Goal: Task Accomplishment & Management: Complete application form

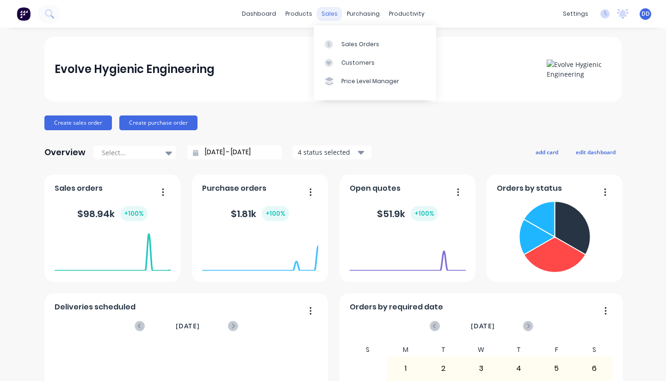
click at [326, 10] on div "sales" at bounding box center [329, 14] width 25 height 14
click at [348, 41] on div "Sales Orders" at bounding box center [360, 44] width 38 height 8
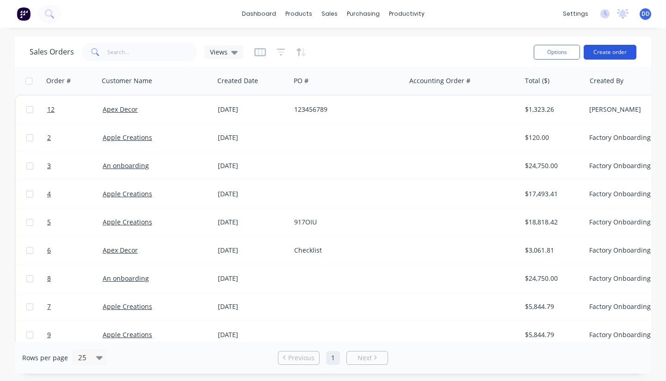
click at [606, 51] on button "Create order" at bounding box center [609, 52] width 53 height 15
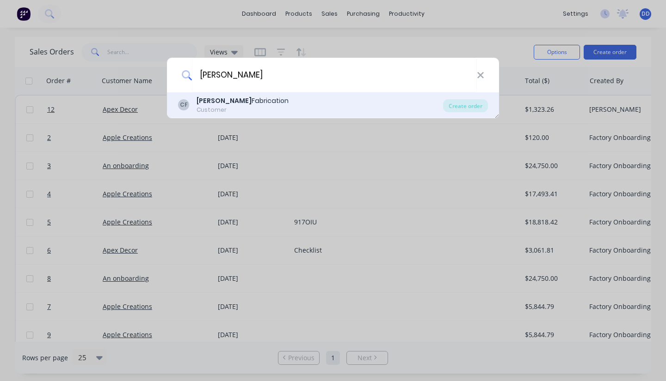
type input "[PERSON_NAME]"
click at [239, 103] on div "[PERSON_NAME] Fabrication" at bounding box center [242, 101] width 92 height 10
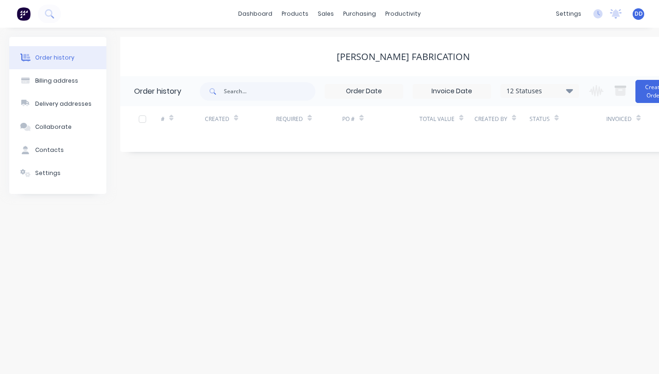
click at [380, 90] on input at bounding box center [364, 92] width 78 height 14
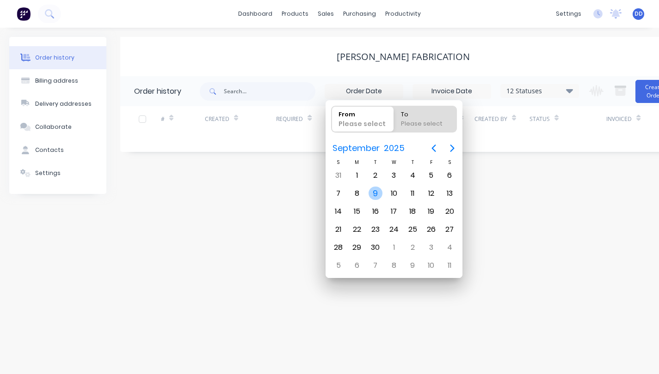
click at [374, 191] on div "9" at bounding box center [375, 194] width 14 height 14
type input "[DATE]"
radio input "false"
radio input "true"
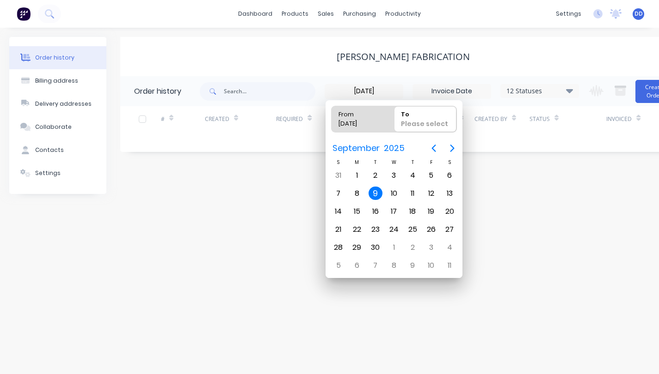
click at [375, 191] on div "9" at bounding box center [375, 194] width 14 height 14
type input "[DATE] - [DATE]"
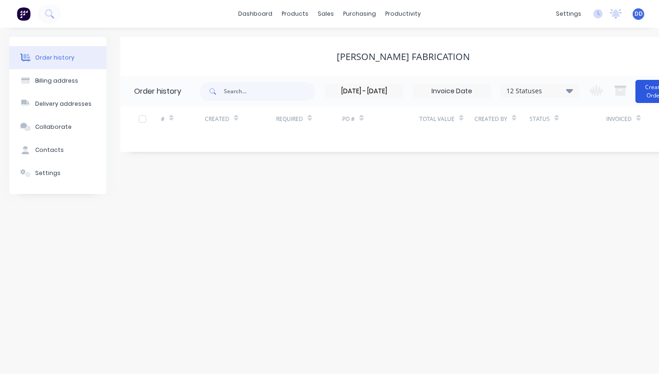
click at [650, 92] on button "Create Order" at bounding box center [653, 91] width 37 height 23
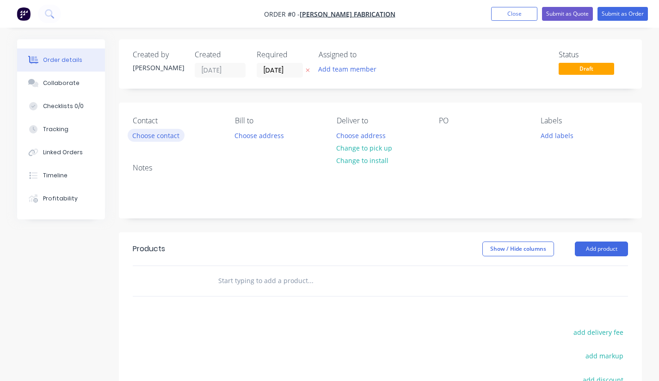
click at [157, 136] on button "Choose contact" at bounding box center [156, 135] width 57 height 12
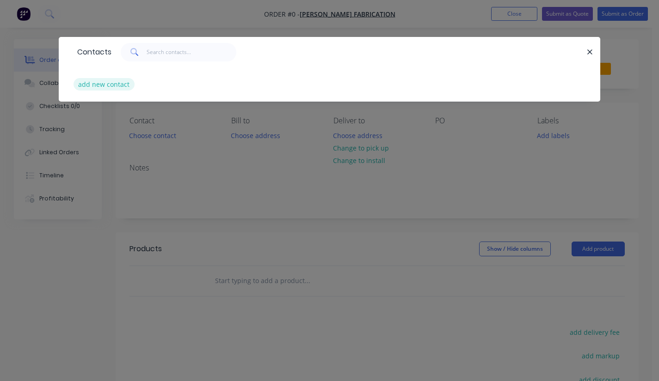
click at [112, 86] on button "add new contact" at bounding box center [104, 84] width 61 height 12
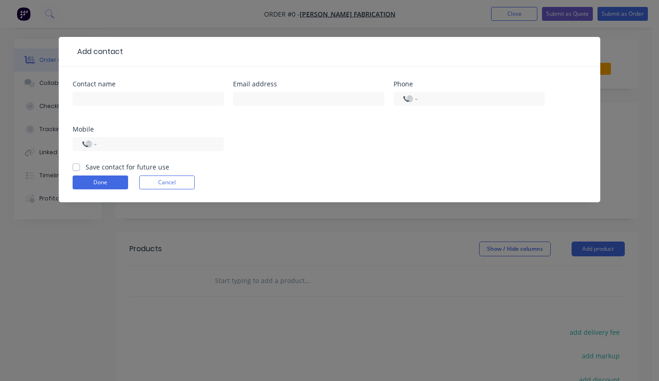
select select "AU"
click at [117, 102] on input "text" at bounding box center [148, 99] width 151 height 14
type input "[PERSON_NAME]"
click at [254, 101] on input "text" at bounding box center [308, 99] width 151 height 14
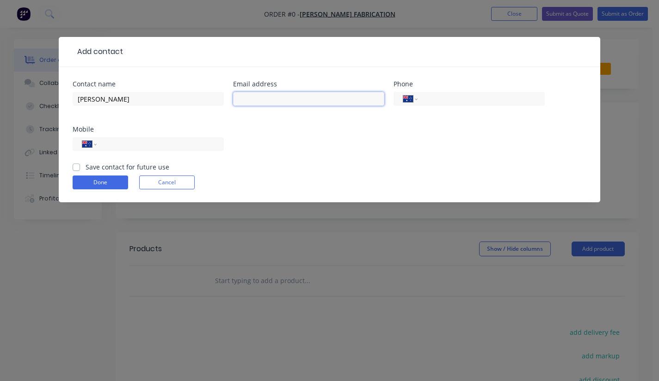
paste input "[PERSON_NAME] <[PERSON_NAME][EMAIL_ADDRESS][DOMAIN_NAME]>"
click at [441, 103] on input "tel" at bounding box center [479, 99] width 111 height 11
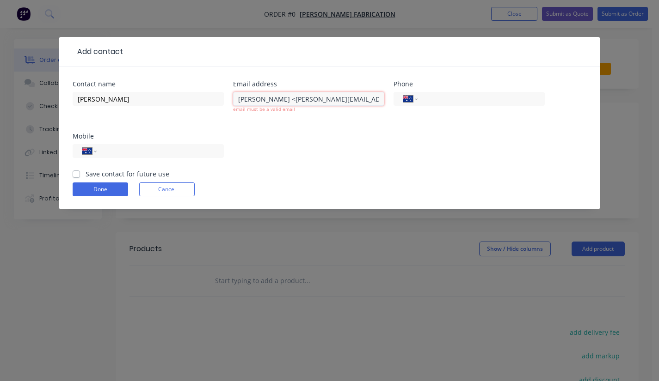
click at [289, 100] on input "[PERSON_NAME] <[PERSON_NAME][EMAIL_ADDRESS][DOMAIN_NAME]>" at bounding box center [308, 99] width 151 height 14
click at [346, 98] on input "[EMAIL_ADDRESS][DOMAIN_NAME]>" at bounding box center [308, 99] width 151 height 14
type input "[EMAIL_ADDRESS][DOMAIN_NAME]"
click at [361, 150] on div "Contact name [PERSON_NAME] Email address [EMAIL_ADDRESS][DOMAIN_NAME] email mus…" at bounding box center [330, 125] width 514 height 88
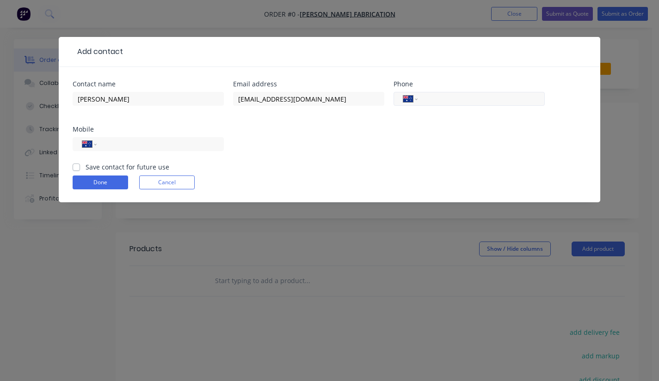
click at [429, 98] on input "tel" at bounding box center [479, 99] width 111 height 11
type input "[PHONE_NUMBER]"
click at [319, 166] on form "Contact name [PERSON_NAME] Email address [EMAIL_ADDRESS][DOMAIN_NAME] Phone Int…" at bounding box center [330, 142] width 514 height 122
click at [86, 167] on label "Save contact for future use" at bounding box center [128, 167] width 84 height 10
click at [75, 167] on input "Save contact for future use" at bounding box center [76, 166] width 7 height 9
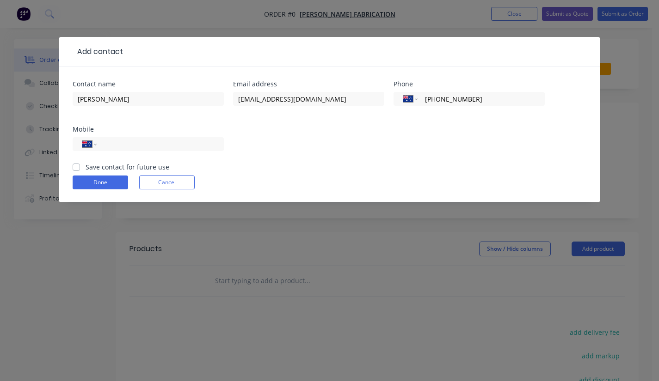
checkbox input "true"
click at [148, 143] on input "tel" at bounding box center [158, 144] width 111 height 11
click at [86, 147] on select "International [GEOGRAPHIC_DATA] [GEOGRAPHIC_DATA] [GEOGRAPHIC_DATA] [GEOGRAPHIC…" at bounding box center [89, 144] width 14 height 13
select select "NZ"
click at [82, 138] on select "International [GEOGRAPHIC_DATA] [GEOGRAPHIC_DATA] [GEOGRAPHIC_DATA] [GEOGRAPHIC…" at bounding box center [89, 144] width 14 height 13
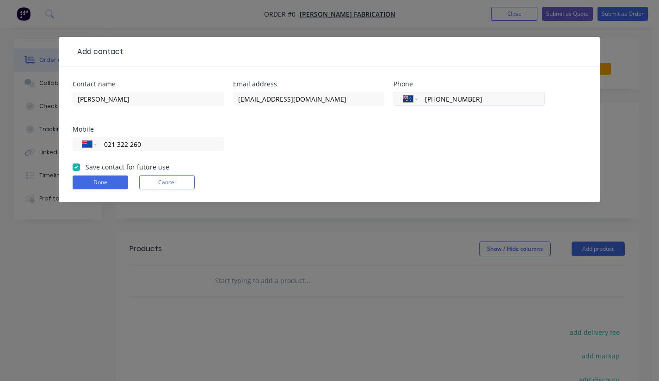
type input "021 322 260"
click at [415, 98] on select "International [GEOGRAPHIC_DATA] [GEOGRAPHIC_DATA] [GEOGRAPHIC_DATA] [GEOGRAPHIC…" at bounding box center [410, 98] width 14 height 13
select select "NZ"
click at [403, 92] on select "International [GEOGRAPHIC_DATA] [GEOGRAPHIC_DATA] [GEOGRAPHIC_DATA] [GEOGRAPHIC…" at bounding box center [410, 98] width 14 height 13
type input "021 322 260"
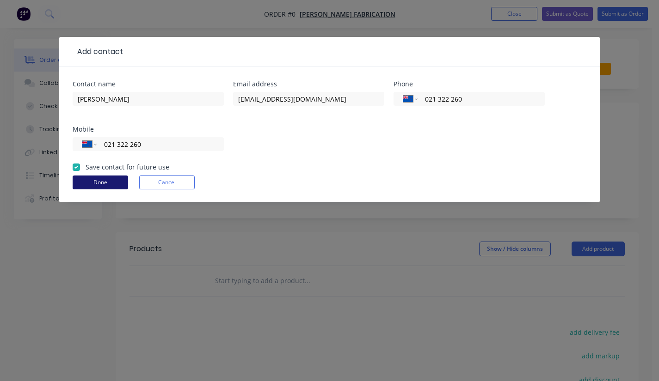
click at [110, 184] on button "Done" at bounding box center [100, 183] width 55 height 14
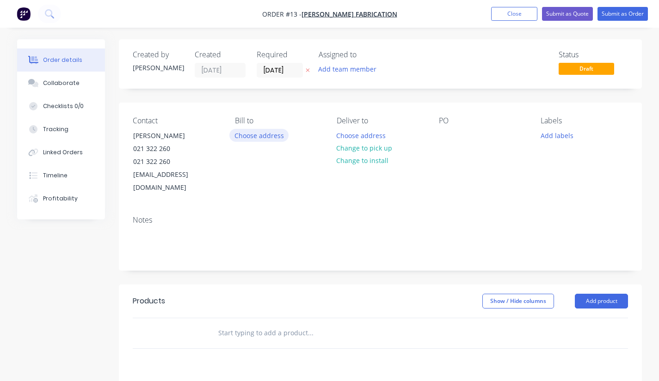
click at [270, 135] on button "Choose address" at bounding box center [258, 135] width 59 height 12
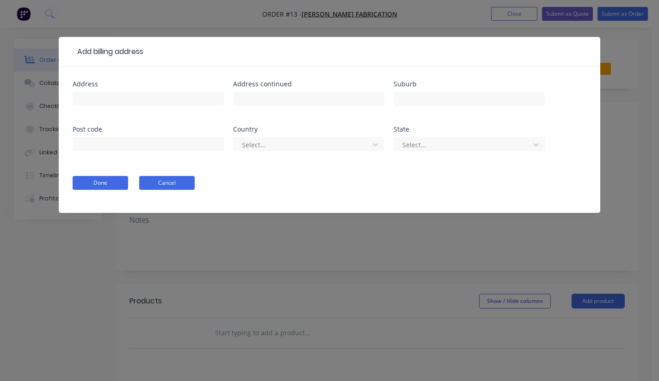
click at [161, 178] on button "Cancel" at bounding box center [166, 183] width 55 height 14
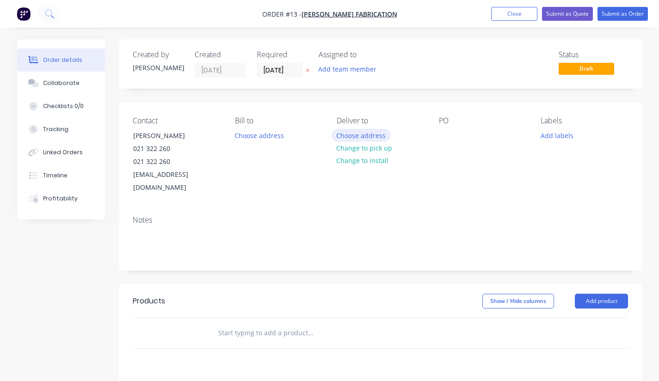
click at [360, 135] on button "Choose address" at bounding box center [360, 135] width 59 height 12
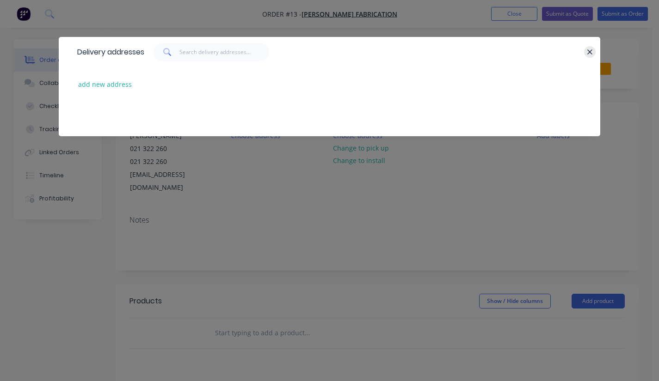
click at [590, 46] on button "button" at bounding box center [590, 52] width 12 height 12
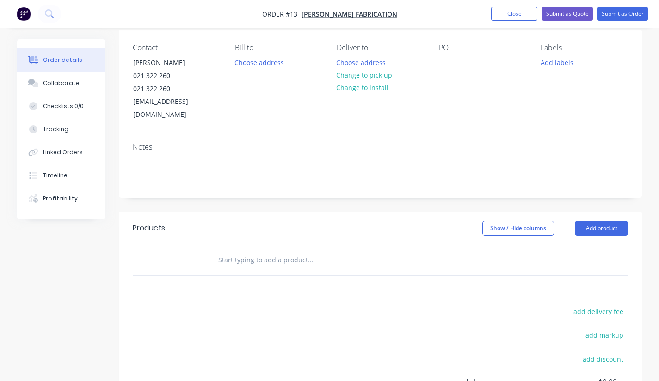
scroll to position [92, 0]
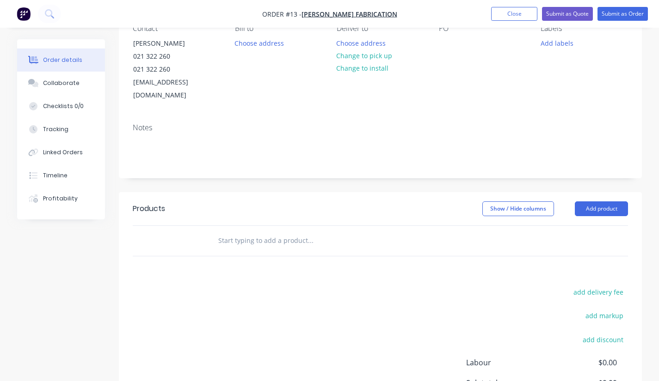
click at [225, 232] on input "text" at bounding box center [310, 241] width 185 height 18
paste input "#8 Main belt guard #11 main belt guard base #17 bracket #23 bracket #13 gearbox…"
click at [269, 270] on div "Products Show / Hide columns Add product #8 Main belt guard #11 main belt guard…" at bounding box center [380, 335] width 523 height 286
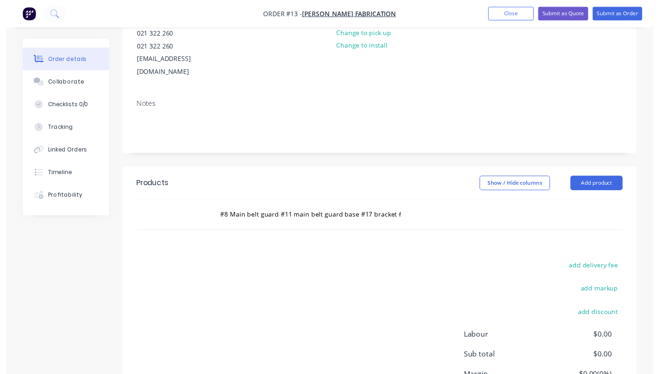
scroll to position [139, 0]
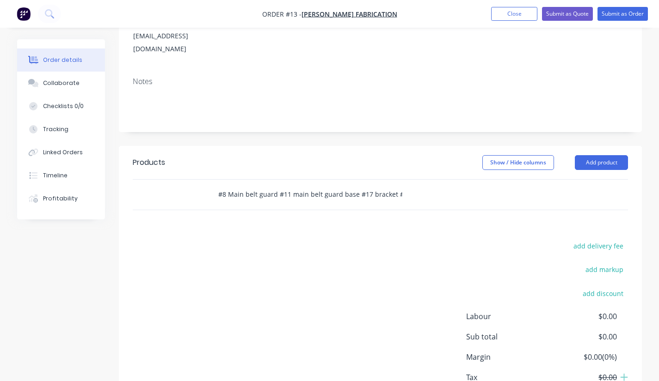
drag, startPoint x: 405, startPoint y: 180, endPoint x: 358, endPoint y: 182, distance: 47.2
click at [361, 185] on div "#8 Main belt guard #11 main belt guard base #17 bracket #23 bracket #13 gearbox…" at bounding box center [348, 194] width 277 height 18
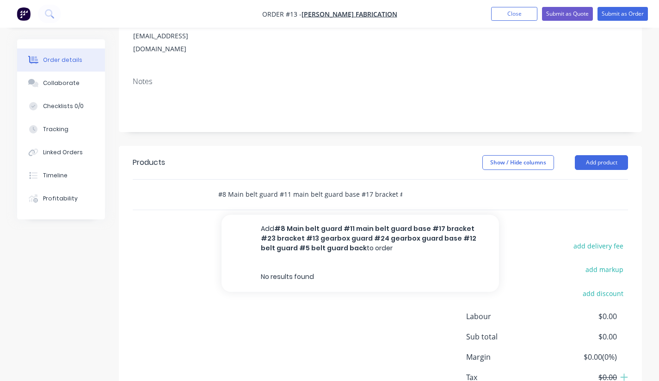
drag, startPoint x: 401, startPoint y: 182, endPoint x: 235, endPoint y: 181, distance: 166.0
click at [235, 185] on input "#8 Main belt guard #11 main belt guard base #17 bracket #23 bracket #13 gearbox…" at bounding box center [310, 194] width 185 height 18
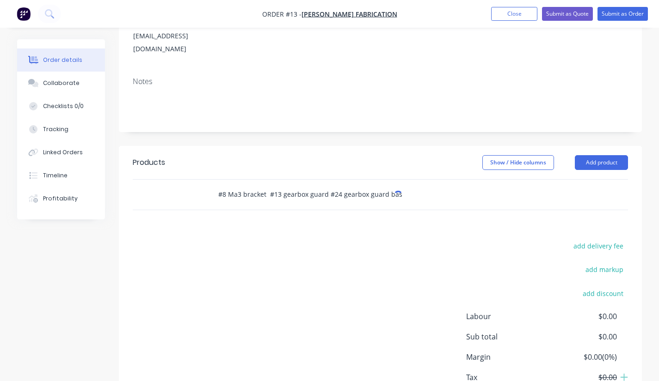
drag, startPoint x: 359, startPoint y: 181, endPoint x: 240, endPoint y: 178, distance: 119.3
click at [240, 185] on input "#8 Ma3 bracket #13 gearbox guard #24 gearbox guard base #12 belt guard #5 belt …" at bounding box center [310, 194] width 185 height 18
drag, startPoint x: 344, startPoint y: 178, endPoint x: 246, endPoint y: 179, distance: 97.6
click at [246, 185] on input "#8 Ma3ox guard base #12 belt guard #5 belt guard back" at bounding box center [310, 194] width 185 height 18
type input "#8 Ma3oxelt guard back"
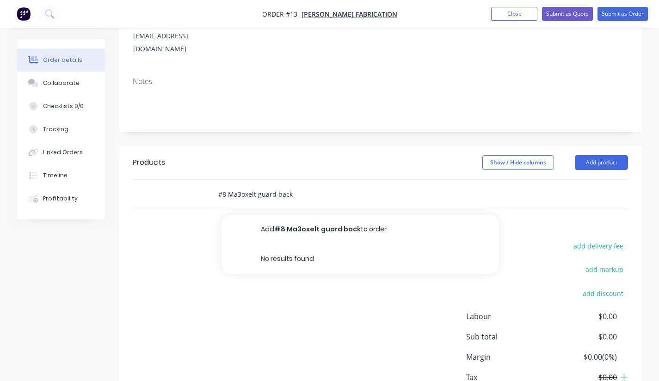
drag, startPoint x: 314, startPoint y: 179, endPoint x: 205, endPoint y: 181, distance: 108.7
click at [205, 181] on div "#8 Ma3oxelt guard back Add #8 Ma3oxelt guard back to order No results found" at bounding box center [380, 195] width 495 height 30
click at [239, 185] on input "text" at bounding box center [310, 194] width 185 height 18
paste input "#8 Main belt guard"
type input "#8 Main belt guard"
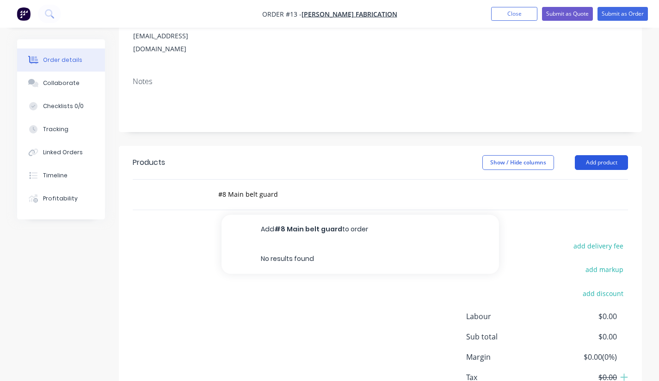
click at [600, 155] on button "Add product" at bounding box center [601, 162] width 53 height 15
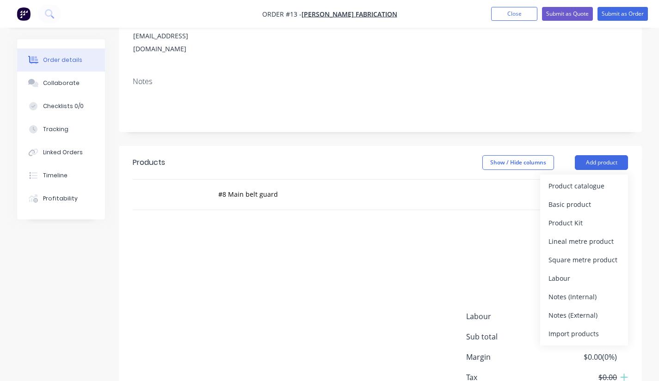
click at [378, 246] on div "add delivery fee add markup add discount Labour $0.00 Sub total $0.00 Margin $0…" at bounding box center [380, 329] width 495 height 178
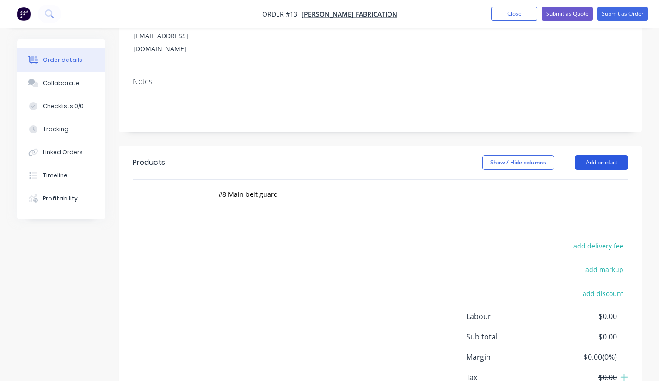
click at [603, 155] on button "Add product" at bounding box center [601, 162] width 53 height 15
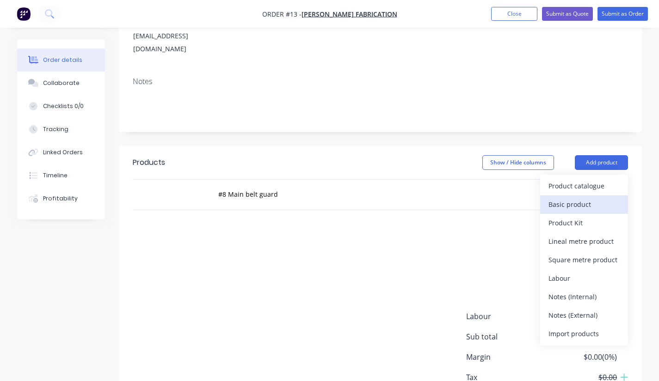
click at [577, 198] on div "Basic product" at bounding box center [583, 204] width 71 height 13
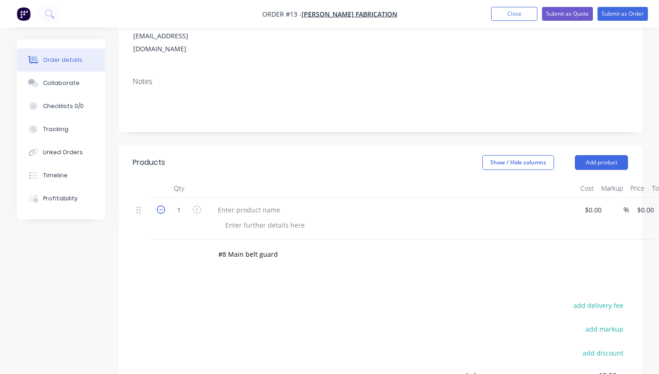
click at [159, 206] on icon "button" at bounding box center [161, 210] width 8 height 8
type input "0"
click at [358, 268] on div "Products Show / Hide columns Add product Qty Cost Markup Price Total 0 $0.00 $0…" at bounding box center [380, 319] width 523 height 346
click at [619, 155] on button "Add product" at bounding box center [601, 162] width 53 height 15
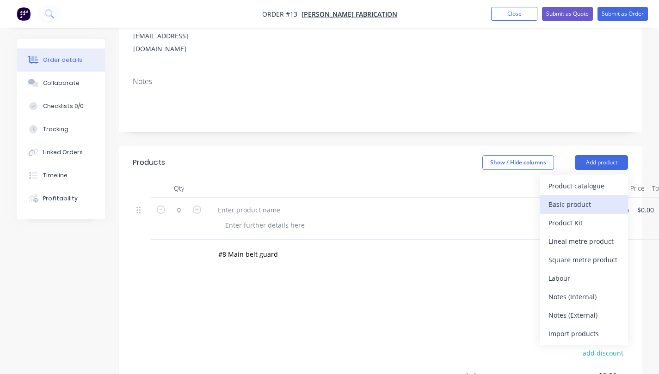
click at [577, 198] on div "Basic product" at bounding box center [583, 204] width 71 height 13
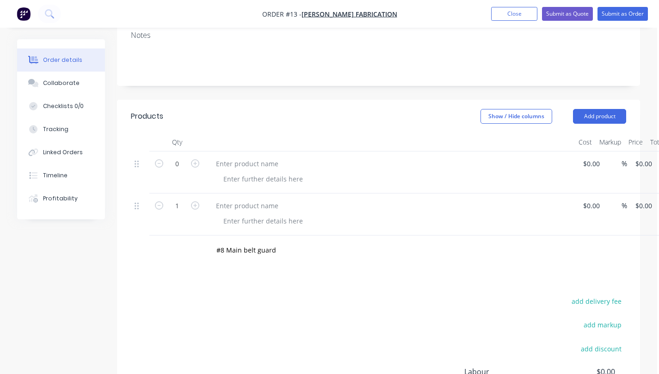
scroll to position [185, 0]
click at [266, 246] on input "#8 Main belt guard" at bounding box center [310, 250] width 185 height 18
drag, startPoint x: 280, startPoint y: 236, endPoint x: 213, endPoint y: 237, distance: 67.5
click at [213, 241] on div "#8 Main belt guard Add #8 Main belt guard to order No results found" at bounding box center [348, 250] width 277 height 18
click at [210, 271] on div "Products Show / Hide columns Add product Qty Cost Markup Price Total 0 $0.00 $0…" at bounding box center [380, 294] width 523 height 388
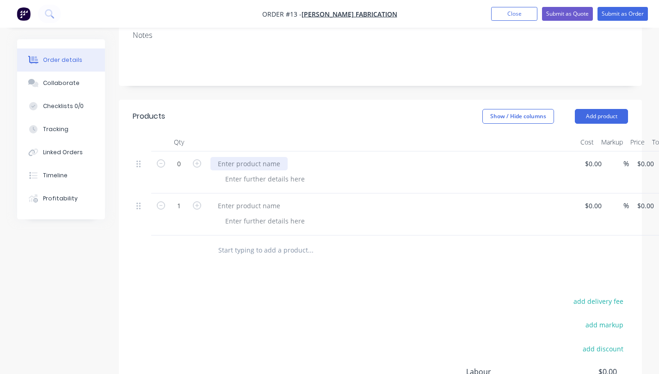
click at [278, 157] on div at bounding box center [248, 163] width 77 height 13
drag, startPoint x: 279, startPoint y: 152, endPoint x: 272, endPoint y: 152, distance: 7.4
click at [272, 157] on div at bounding box center [248, 163] width 77 height 13
paste div
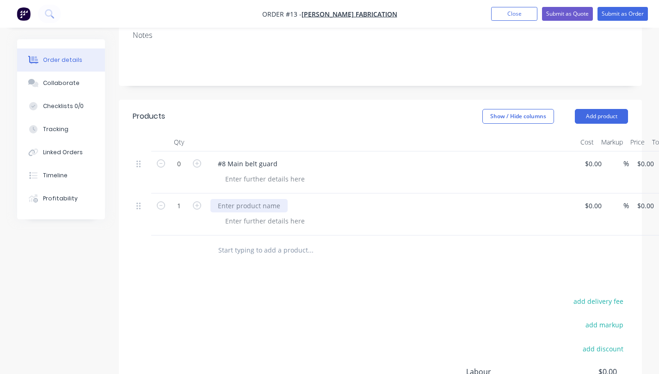
click at [278, 199] on div at bounding box center [248, 205] width 77 height 13
paste div
drag, startPoint x: 258, startPoint y: 336, endPoint x: 262, endPoint y: 331, distance: 5.9
click at [597, 109] on button "Add product" at bounding box center [601, 116] width 53 height 15
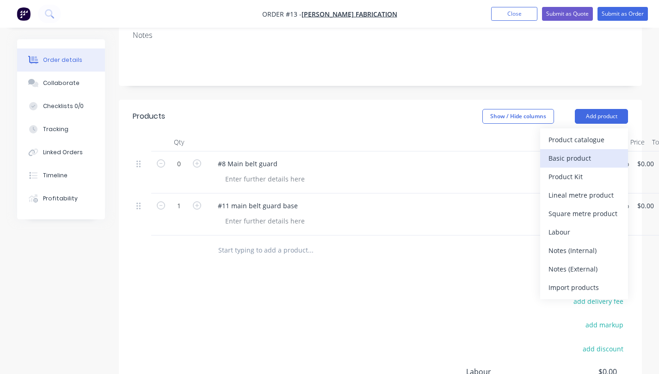
click at [573, 152] on div "Basic product" at bounding box center [583, 158] width 71 height 13
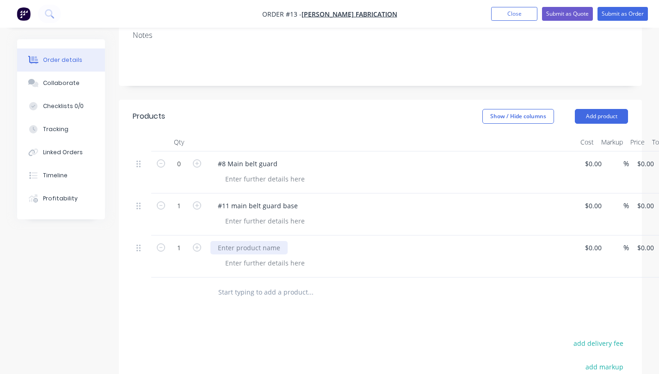
click at [249, 241] on div at bounding box center [248, 247] width 77 height 13
paste div
click at [611, 109] on button "Add product" at bounding box center [601, 116] width 53 height 15
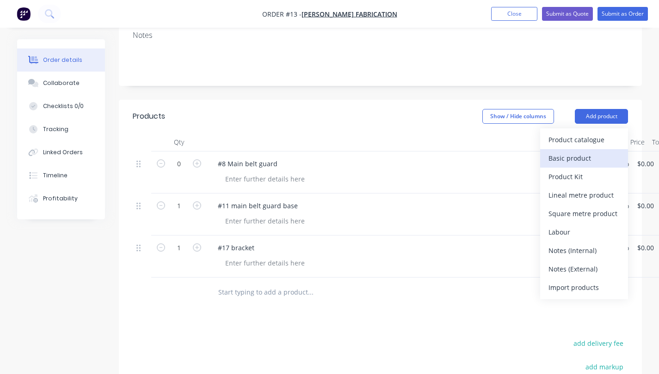
click at [572, 152] on div "Basic product" at bounding box center [583, 158] width 71 height 13
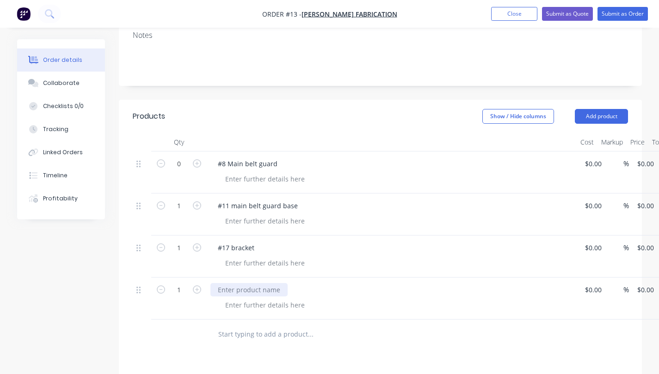
click at [245, 283] on div at bounding box center [248, 289] width 77 height 13
paste div
click at [181, 320] on div at bounding box center [178, 335] width 55 height 30
click at [608, 109] on button "Add product" at bounding box center [601, 116] width 53 height 15
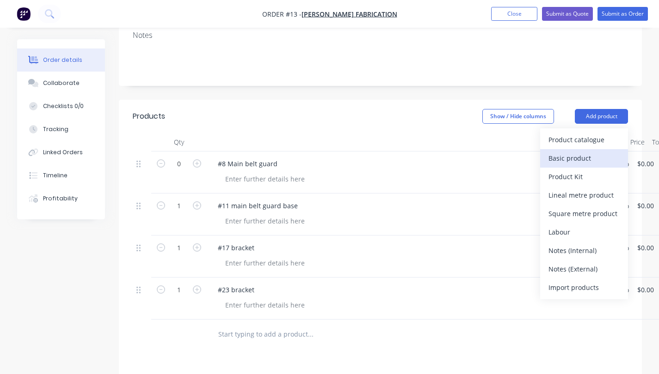
click at [577, 152] on div "Basic product" at bounding box center [583, 158] width 71 height 13
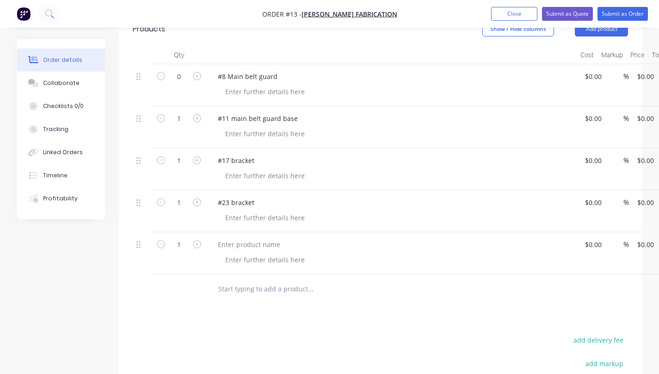
scroll to position [277, 0]
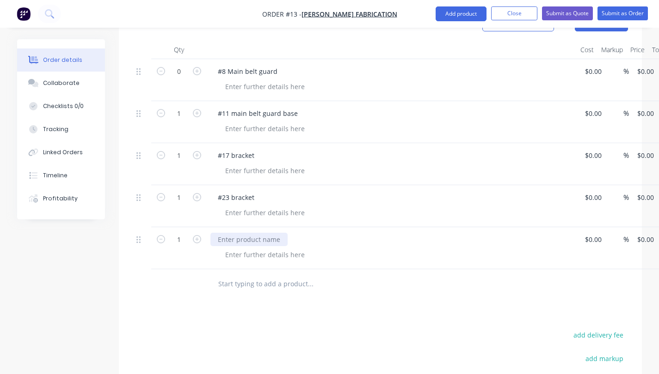
click at [273, 233] on div at bounding box center [248, 239] width 77 height 13
paste div
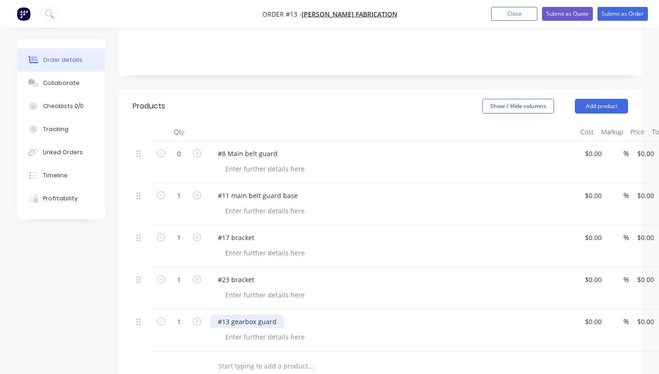
scroll to position [185, 0]
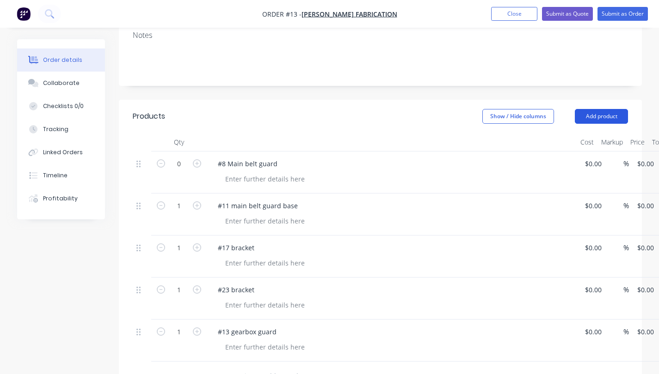
click at [592, 109] on button "Add product" at bounding box center [601, 116] width 53 height 15
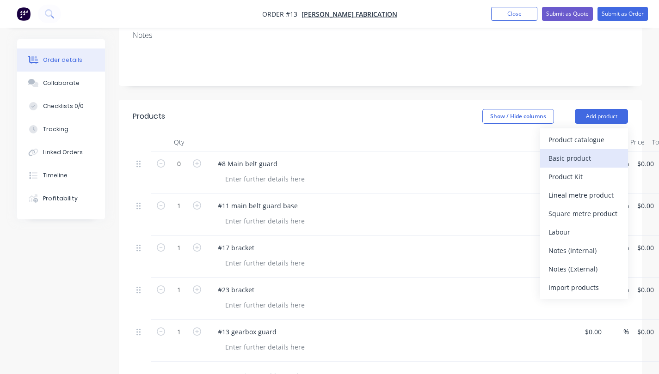
click at [575, 152] on div "Basic product" at bounding box center [583, 158] width 71 height 13
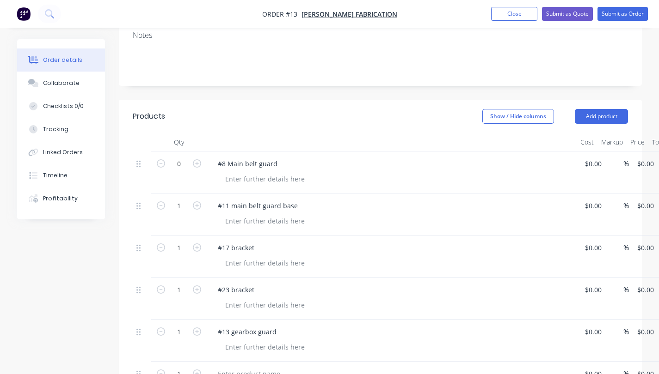
scroll to position [277, 0]
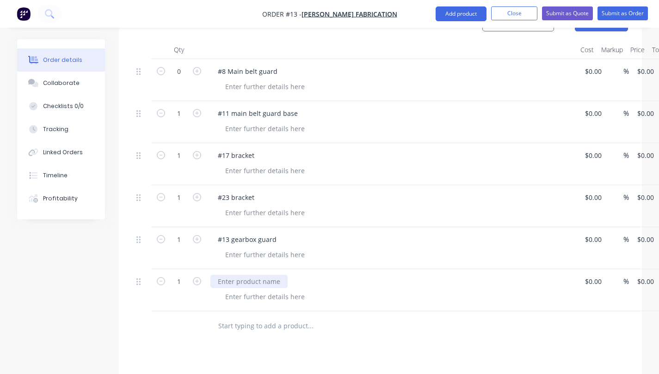
click at [275, 275] on div at bounding box center [248, 281] width 77 height 13
paste div
click at [462, 13] on button "Add product" at bounding box center [460, 13] width 51 height 15
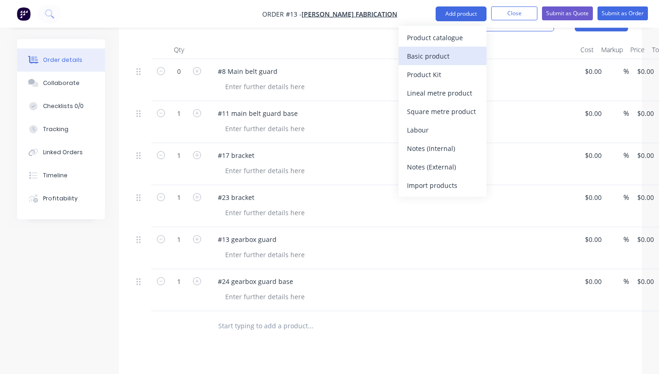
click at [437, 55] on div "Basic product" at bounding box center [442, 55] width 71 height 13
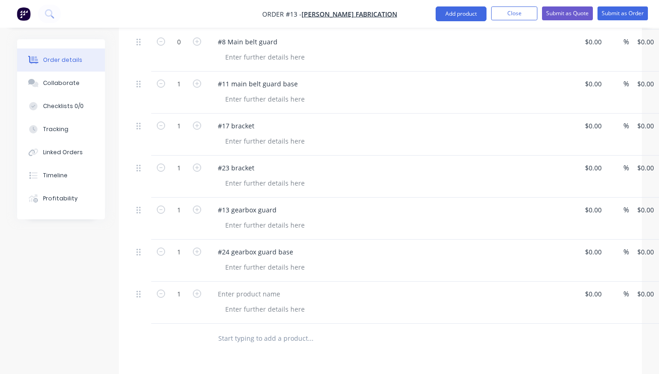
scroll to position [324, 0]
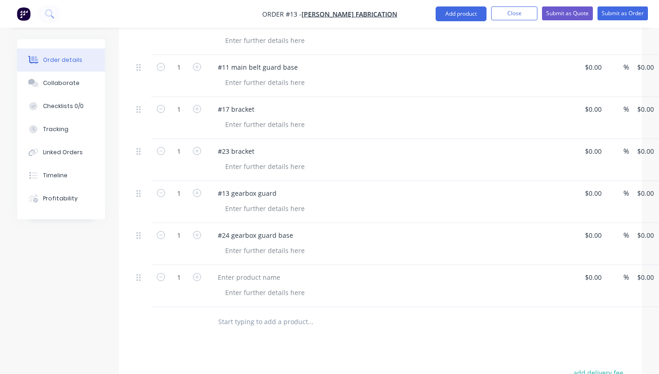
click at [332, 322] on div at bounding box center [373, 322] width 333 height 30
click at [239, 271] on div at bounding box center [248, 277] width 77 height 13
paste div
click at [364, 307] on div at bounding box center [373, 322] width 333 height 30
click at [460, 13] on button "Add product" at bounding box center [460, 13] width 51 height 15
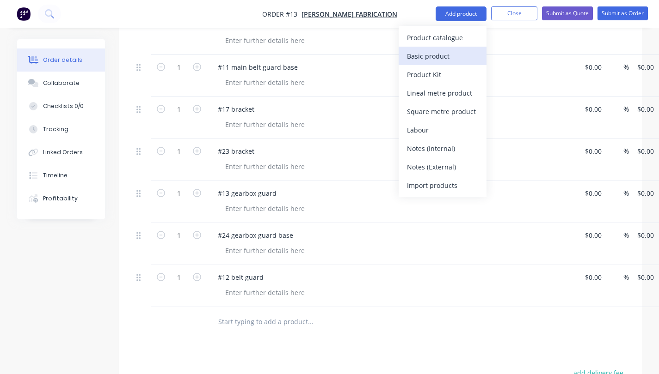
click at [445, 58] on div "Basic product" at bounding box center [442, 55] width 71 height 13
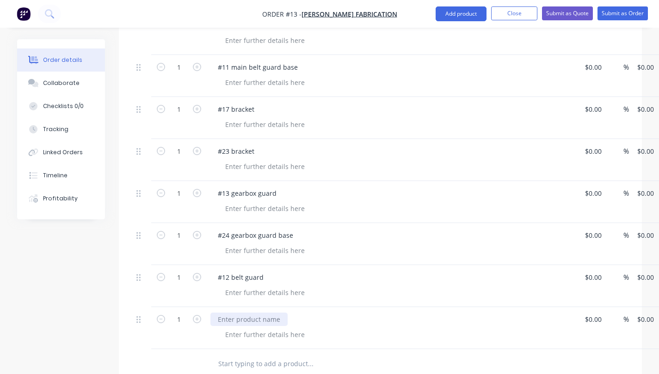
click at [258, 313] on div at bounding box center [248, 319] width 77 height 13
paste div
click at [380, 355] on input "text" at bounding box center [310, 364] width 185 height 18
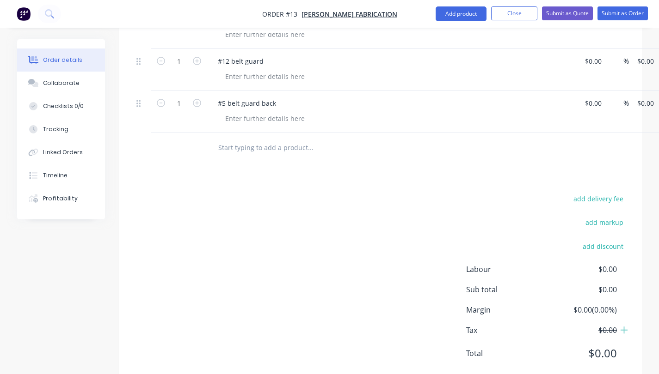
scroll to position [552, 0]
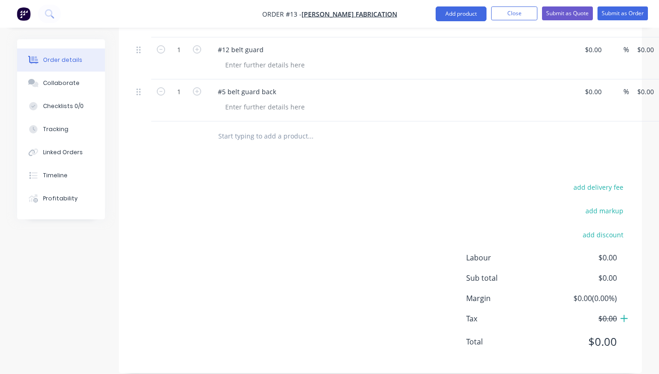
click at [624, 315] on icon at bounding box center [623, 318] width 7 height 7
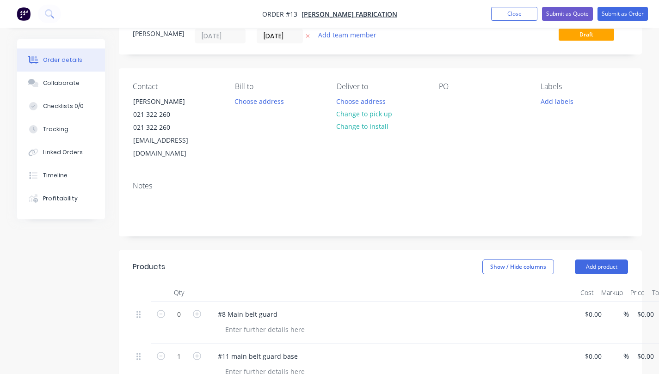
scroll to position [0, 0]
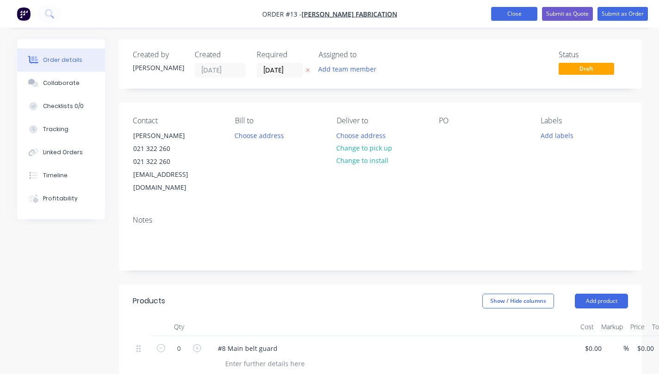
click at [513, 15] on button "Close" at bounding box center [514, 14] width 46 height 14
